Goal: Find specific page/section: Find specific page/section

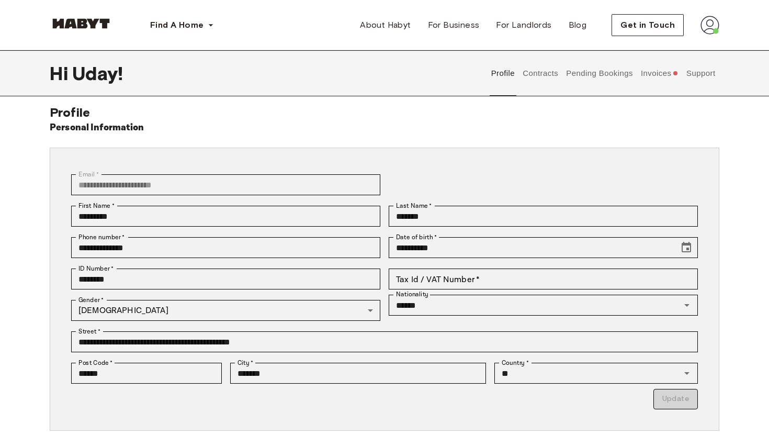
scroll to position [3, 0]
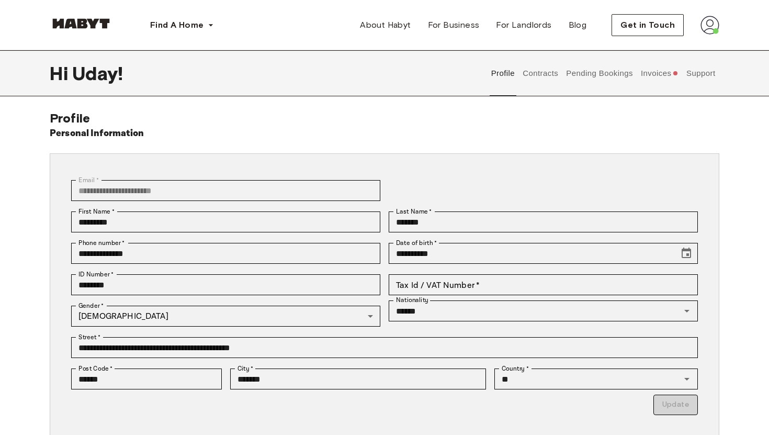
click at [84, 28] on link at bounding box center [81, 26] width 63 height 10
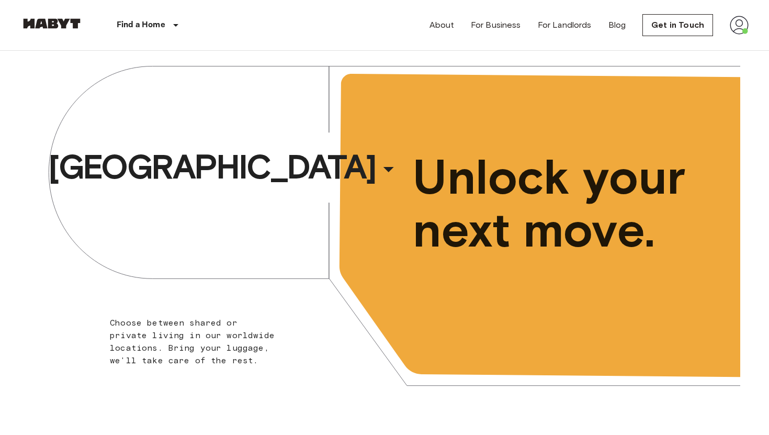
click at [749, 25] on nav "Find a Home [GEOGRAPHIC_DATA] [GEOGRAPHIC_DATA] [GEOGRAPHIC_DATA] [GEOGRAPHIC_D…" at bounding box center [384, 25] width 753 height 50
click at [735, 25] on img at bounding box center [739, 25] width 19 height 19
click at [697, 39] on li "Profile" at bounding box center [708, 44] width 105 height 19
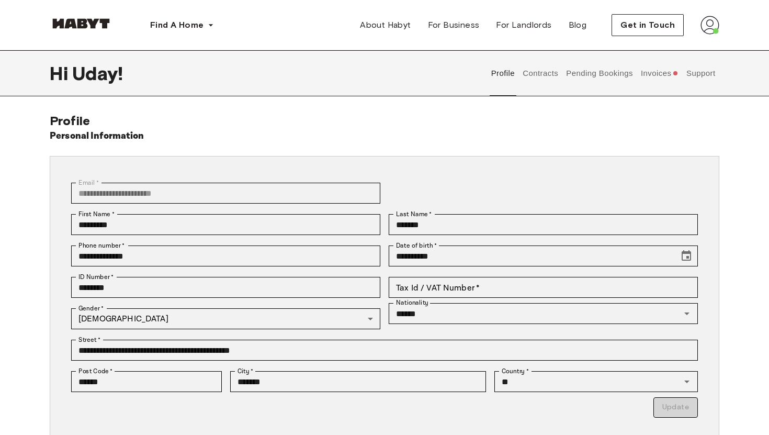
click at [662, 77] on button "Invoices" at bounding box center [659, 73] width 40 height 46
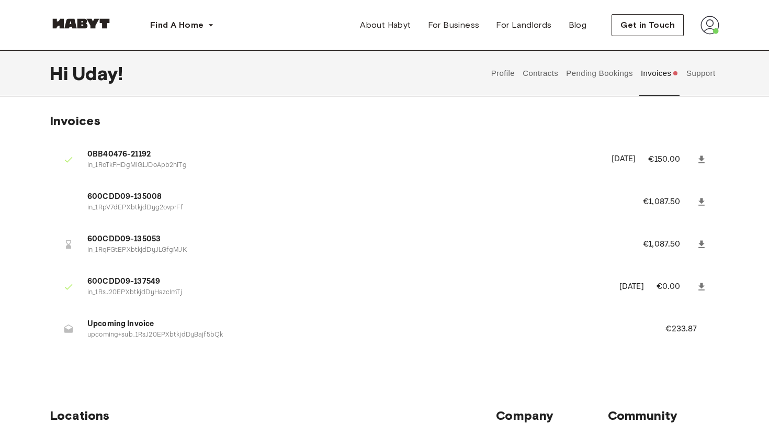
click at [507, 69] on button "Profile" at bounding box center [503, 73] width 27 height 46
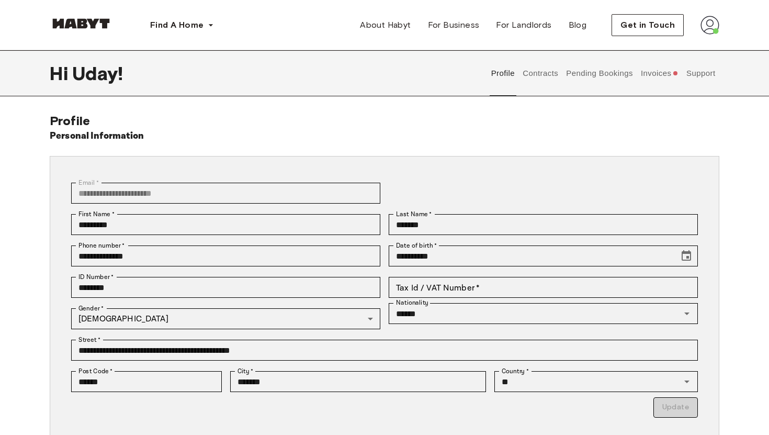
click at [540, 72] on button "Contracts" at bounding box center [541, 73] width 38 height 46
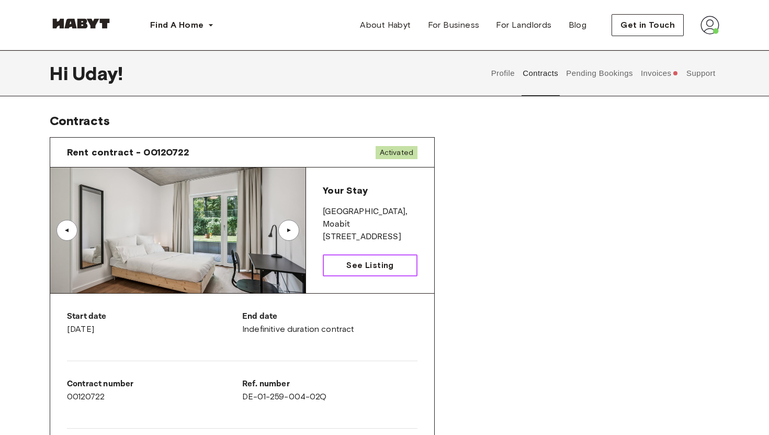
click at [356, 275] on link "See Listing" at bounding box center [370, 265] width 95 height 22
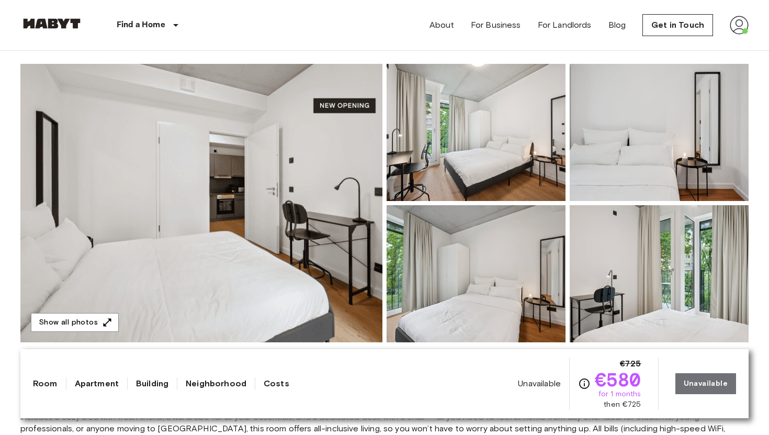
scroll to position [94, 0]
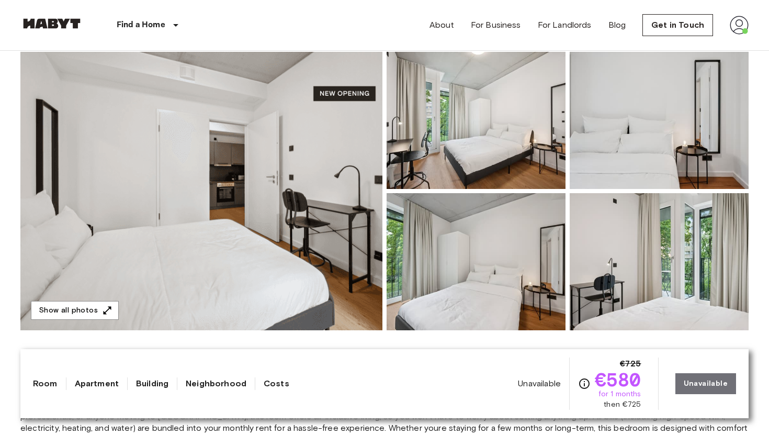
click at [424, 161] on img at bounding box center [476, 120] width 179 height 137
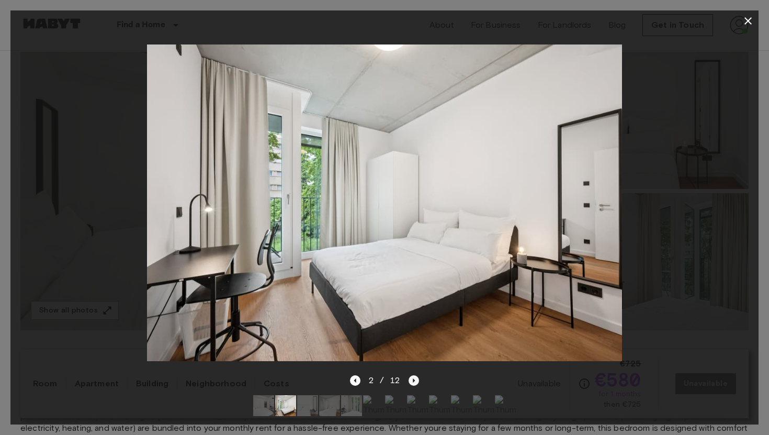
click at [413, 383] on icon "Next image" at bounding box center [414, 380] width 10 height 10
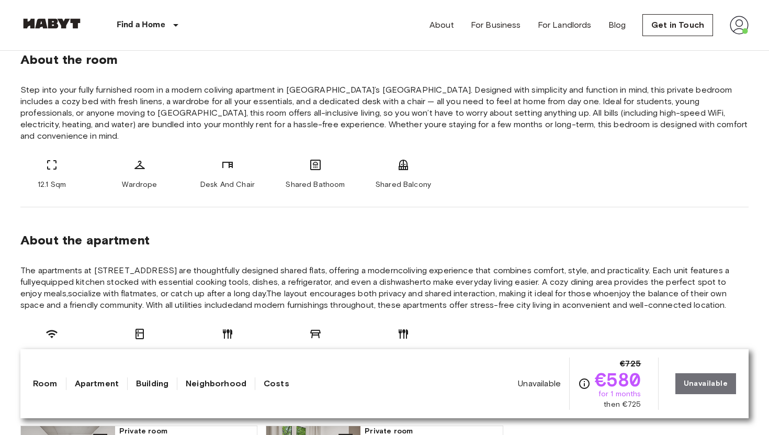
scroll to position [422, 0]
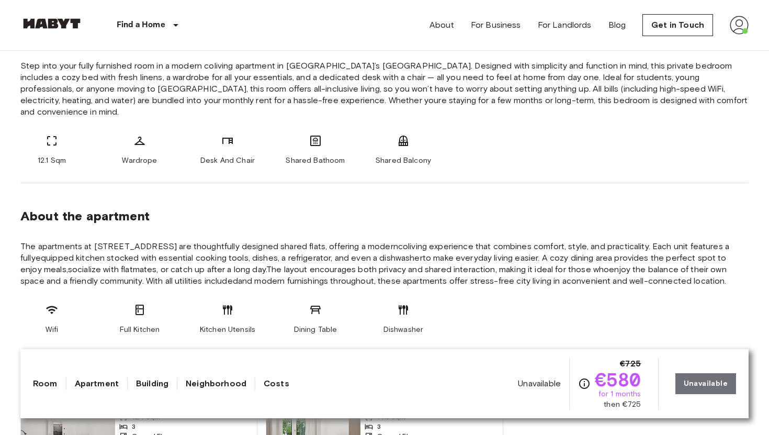
click at [225, 303] on icon at bounding box center [227, 309] width 13 height 13
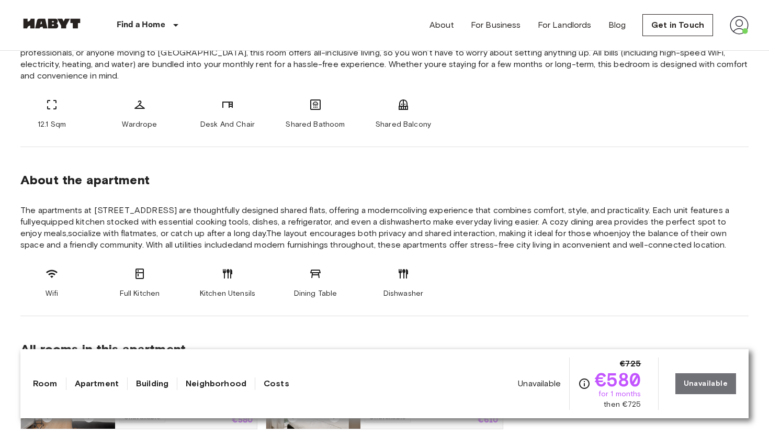
scroll to position [470, 0]
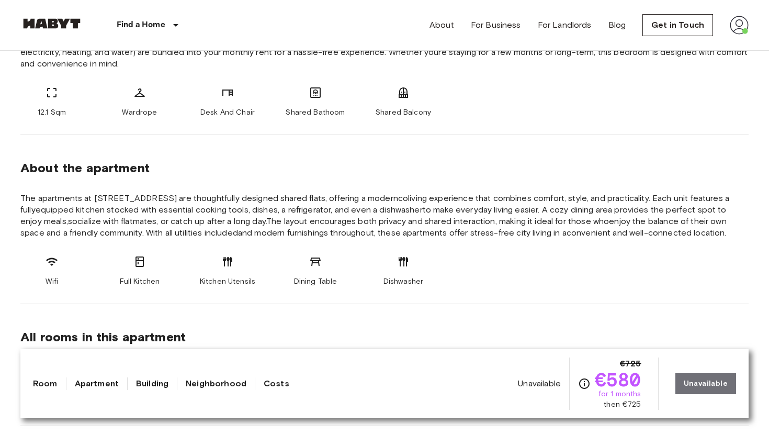
click at [412, 256] on div "Dishwasher" at bounding box center [403, 270] width 63 height 31
click at [303, 255] on div "Dining Table" at bounding box center [315, 270] width 63 height 31
click at [139, 255] on icon at bounding box center [139, 261] width 13 height 13
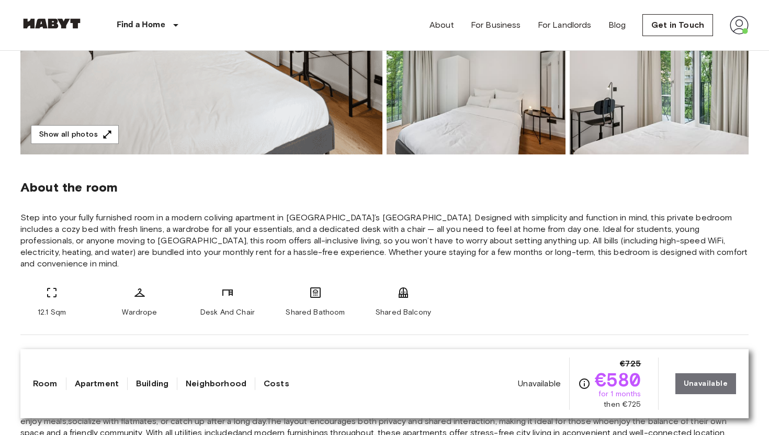
scroll to position [0, 0]
